Goal: Check status: Check status

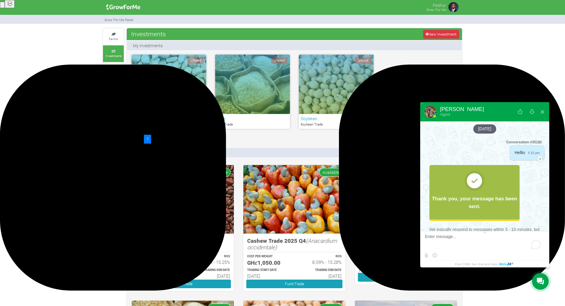
scroll to position [148, 0]
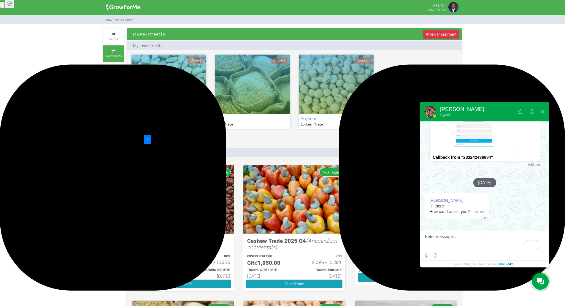
click at [457, 237] on textarea "To enrich screen reader interactions, please activate Accessibility in Grammarl…" at bounding box center [484, 242] width 118 height 16
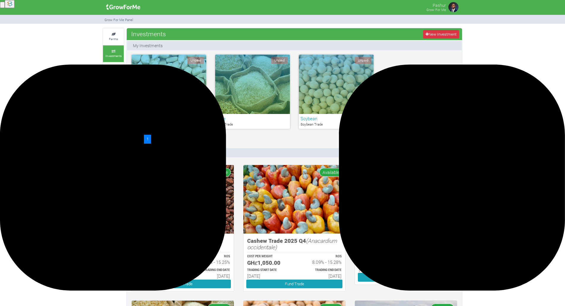
click at [330, 87] on div "Unpaid" at bounding box center [336, 84] width 75 height 59
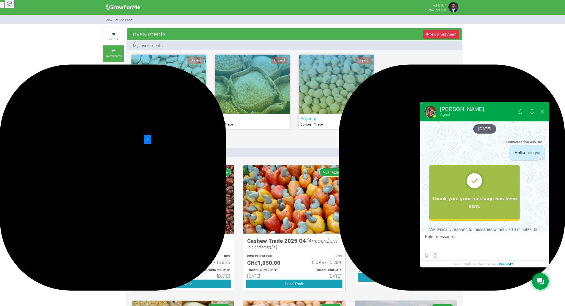
scroll to position [148, 0]
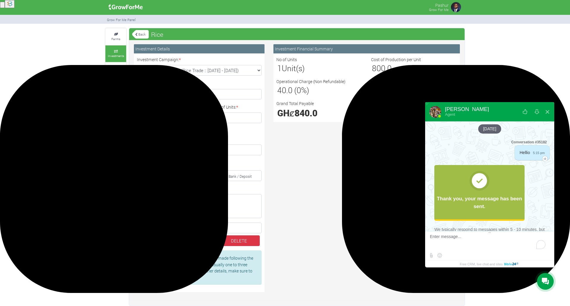
scroll to position [148, 0]
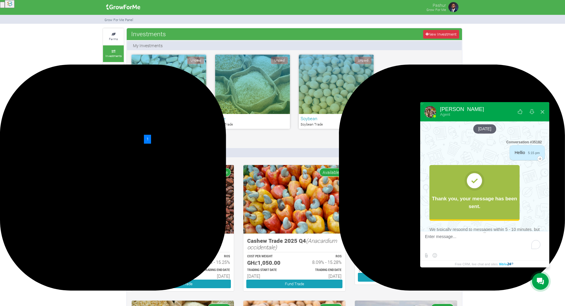
scroll to position [148, 0]
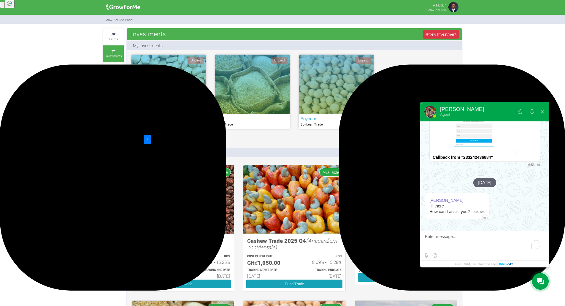
click at [344, 79] on div "Unpaid" at bounding box center [336, 84] width 75 height 59
drag, startPoint x: 472, startPoint y: 246, endPoint x: 466, endPoint y: 267, distance: 22.0
drag, startPoint x: 466, startPoint y: 267, endPoint x: 468, endPoint y: 270, distance: 4.3
drag, startPoint x: 468, startPoint y: 270, endPoint x: 448, endPoint y: 243, distance: 34.1
click at [448, 243] on textarea "To enrich screen reader interactions, please activate Accessibility in Grammarl…" at bounding box center [479, 242] width 108 height 16
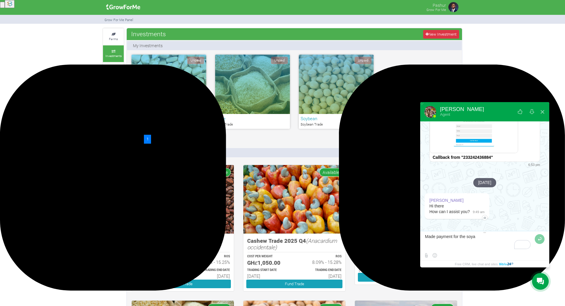
click at [475, 240] on textarea "To enrich screen reader interactions, please activate Accessibility in Grammarl…" at bounding box center [479, 242] width 108 height 16
type textarea "Made payment for the soybeans trade but has still not reflect"
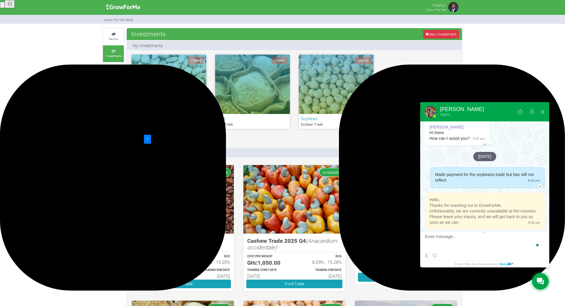
scroll to position [232, 0]
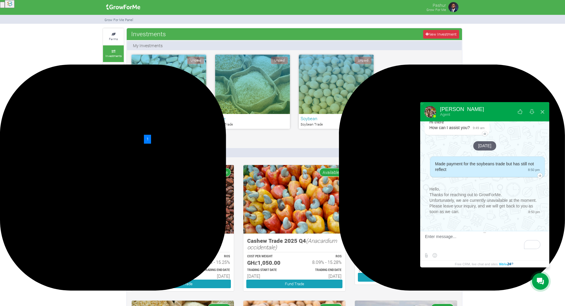
click at [468, 217] on div "Hello, Thanks for reaching out to GrowForMe. Unfortunately, we are currently un…" at bounding box center [485, 200] width 120 height 37
